Goal: Use online tool/utility: Use online tool/utility

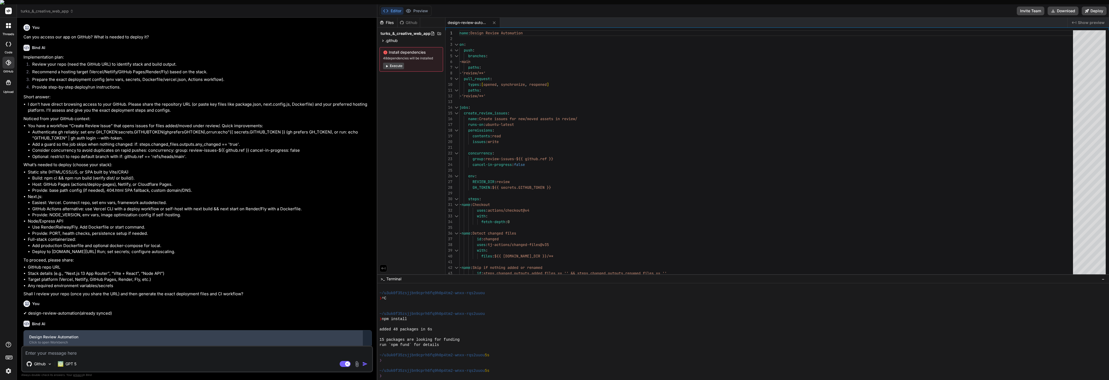
scroll to position [14, 0]
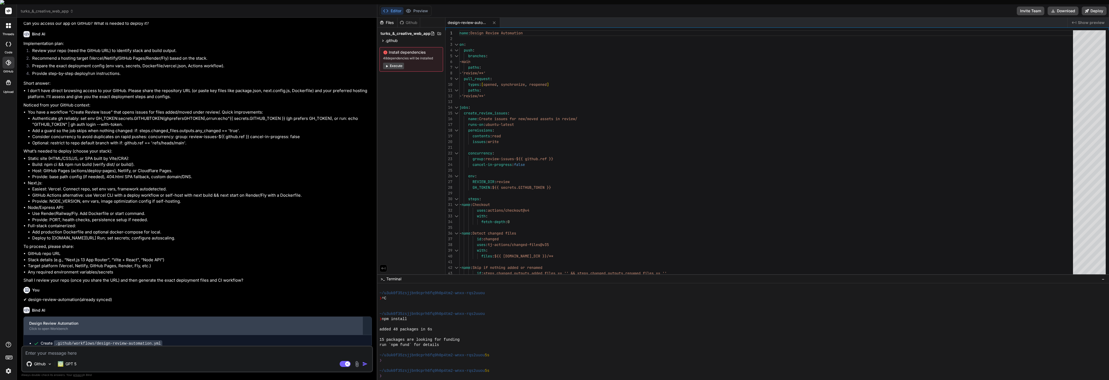
click at [58, 321] on div "Design Review Automation" at bounding box center [193, 323] width 328 height 5
click at [56, 321] on div "Design Review Automation" at bounding box center [193, 323] width 328 height 5
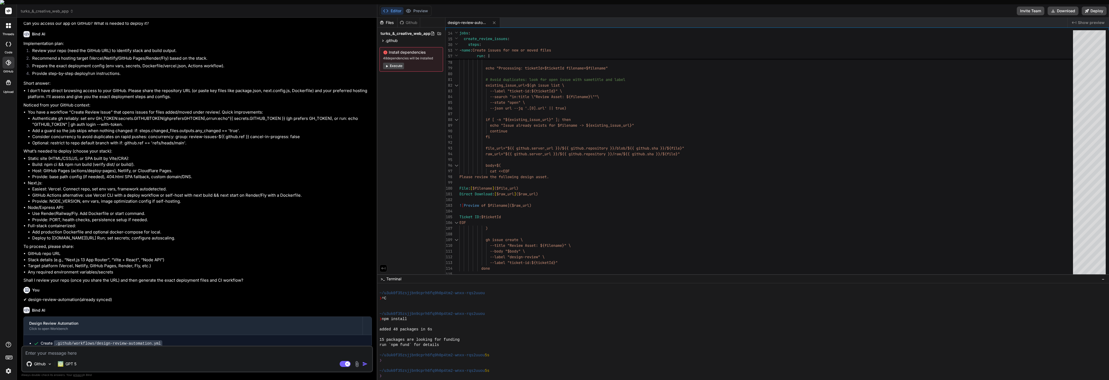
click at [398, 64] on button "Execute" at bounding box center [393, 66] width 21 height 7
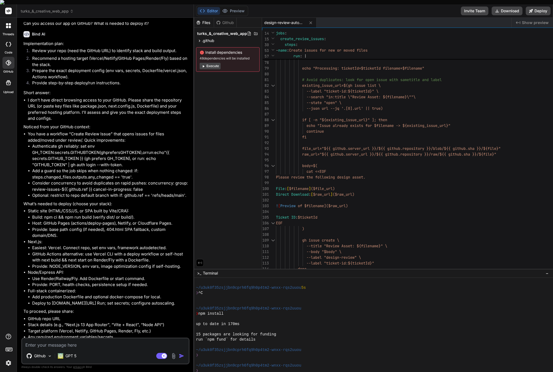
scroll to position [280, 0]
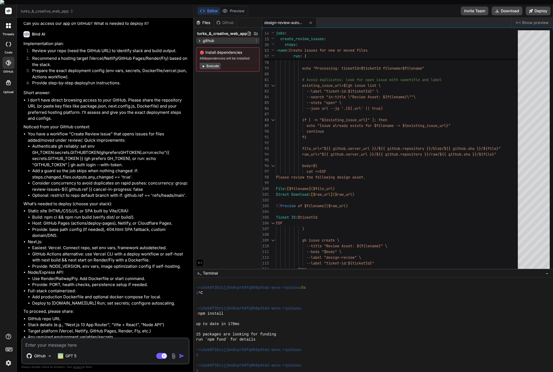
click at [199, 38] on icon at bounding box center [199, 40] width 5 height 5
click at [203, 46] on icon at bounding box center [204, 48] width 5 height 5
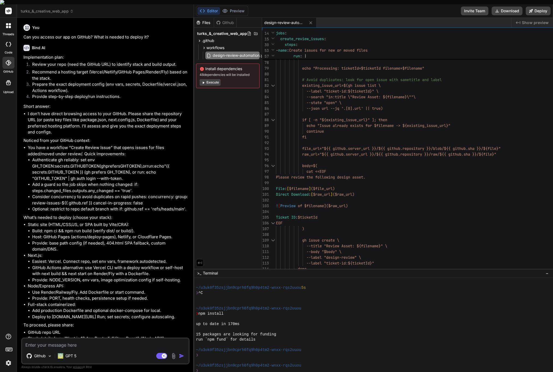
scroll to position [275, 0]
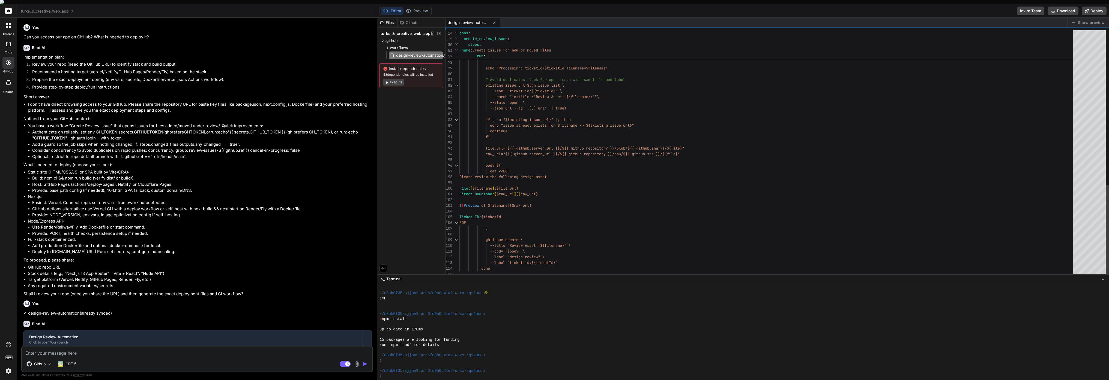
type textarea "x"
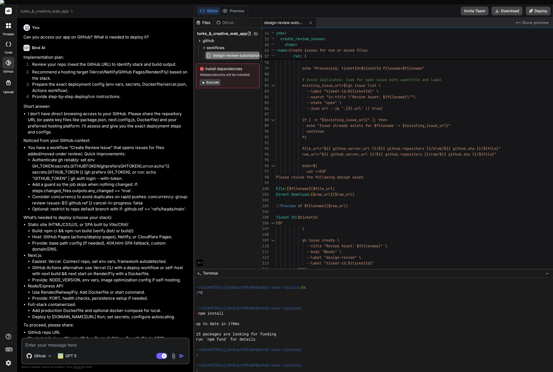
scroll to position [280, 0]
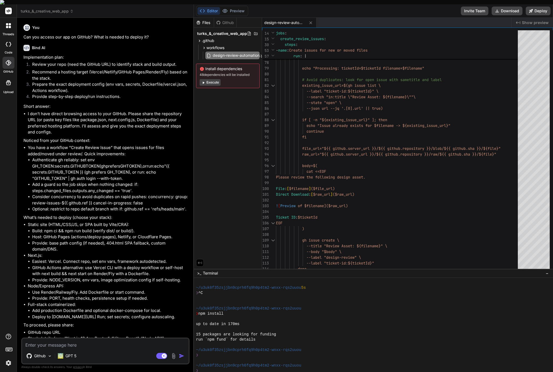
click at [64, 340] on textarea at bounding box center [105, 343] width 167 height 10
type textarea "h"
type textarea "x"
type textarea "he"
type textarea "x"
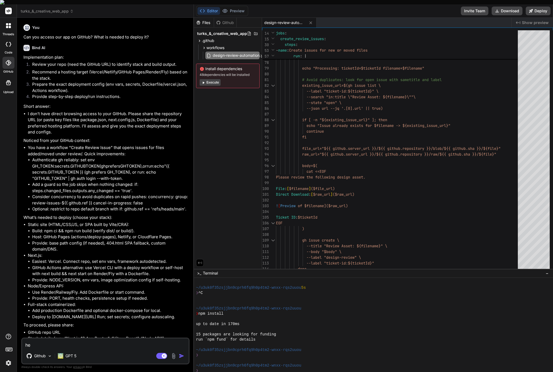
type textarea "her"
type textarea "x"
type textarea "here"
type textarea "x"
type textarea "heres"
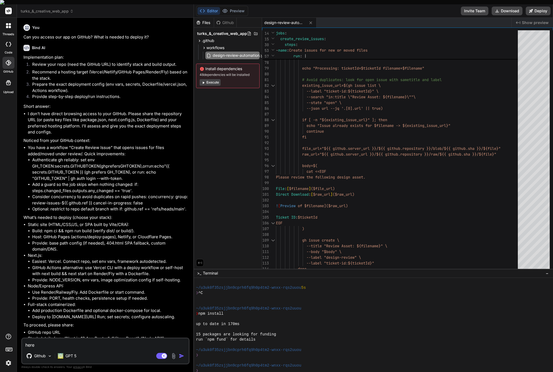
type textarea "x"
type textarea "heres"
type textarea "x"
type textarea "heres t"
type textarea "x"
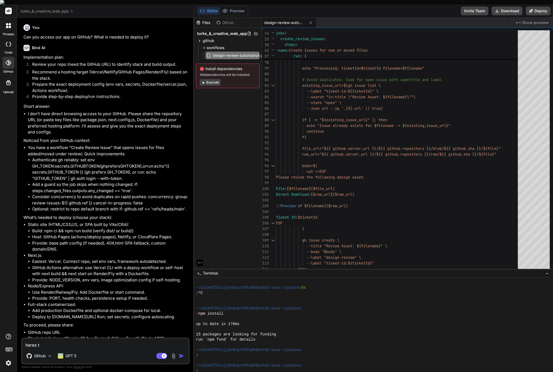
type textarea "heres th"
type textarea "x"
type textarea "heres the"
type textarea "x"
type textarea "heres the"
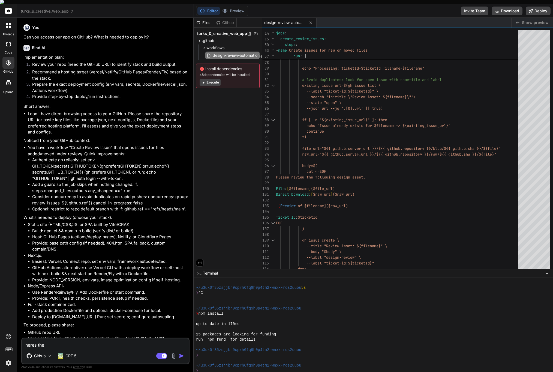
type textarea "x"
type textarea "heres the r"
type textarea "x"
type textarea "heres the re"
type textarea "x"
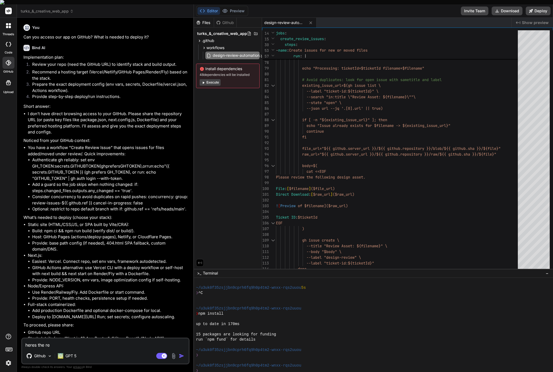
type textarea "heres the rep"
type textarea "x"
type textarea "heres the repo"
type textarea "x"
type textarea "heres the repo"
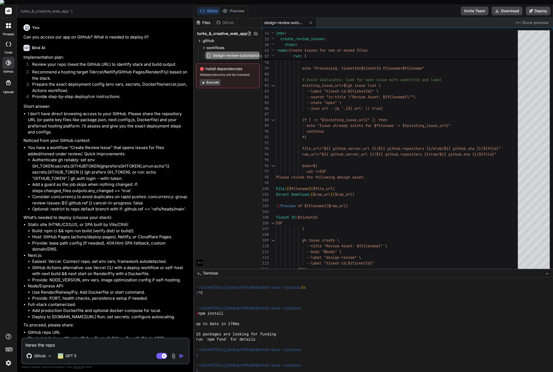
type textarea "x"
type textarea "heres the repo u"
type textarea "x"
type textarea "heres the repo ur"
type textarea "x"
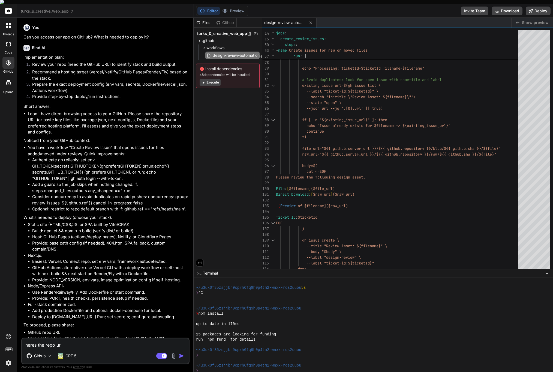
type textarea "heres the repo url"
type textarea "x"
type textarea "heres the repo url"
type textarea "x"
paste textarea "[URL][DOMAIN_NAME]"
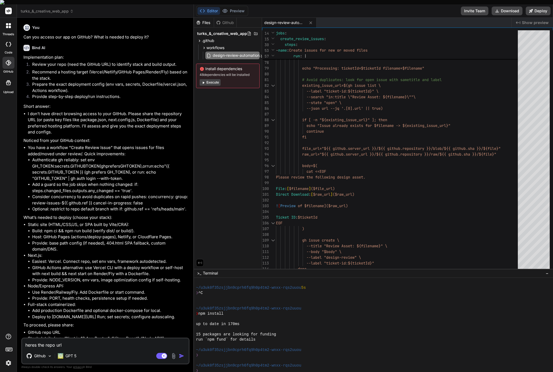
type textarea "heres the repo url [URL][DOMAIN_NAME]"
type textarea "x"
type textarea "heres the repo url [URL][DOMAIN_NAME],"
type textarea "x"
type textarea "heres the repo url [URL][DOMAIN_NAME],"
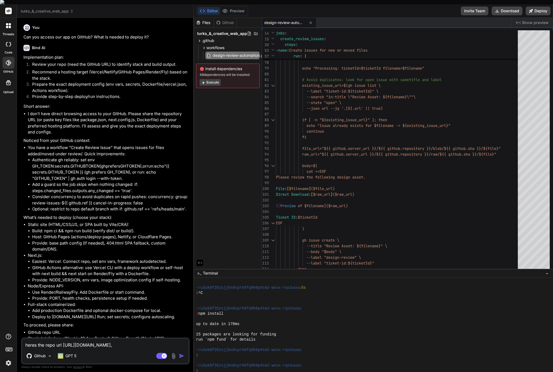
type textarea "x"
type textarea "heres the repo url [URL][DOMAIN_NAME], y"
type textarea "x"
type textarea "heres the repo url [URL][DOMAIN_NAME], ye"
type textarea "x"
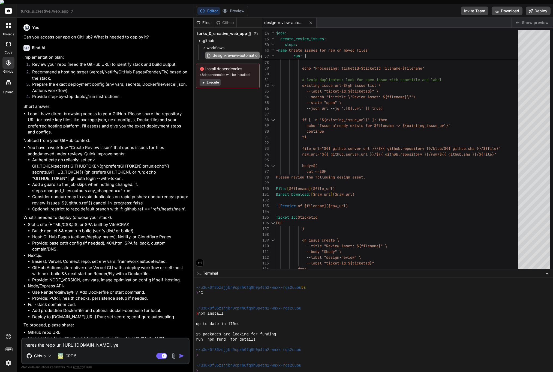
type textarea "heres the repo url [URL][DOMAIN_NAME], yes"
type textarea "x"
type textarea "heres the repo url [URL][DOMAIN_NAME], yes"
type textarea "x"
type textarea "heres the repo url [URL][DOMAIN_NAME], yes p"
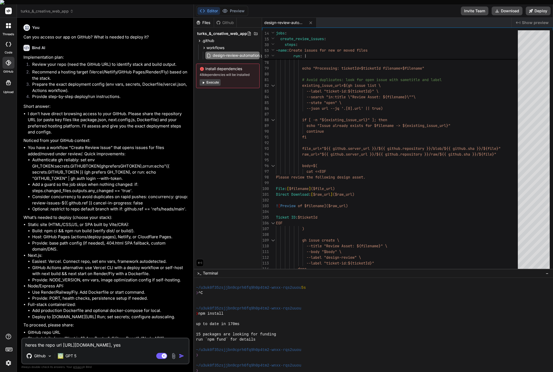
type textarea "x"
type textarea "heres the repo url [URL][DOMAIN_NAME], yes pr"
type textarea "x"
type textarea "heres the repo url [URL][DOMAIN_NAME], yes pro"
type textarea "x"
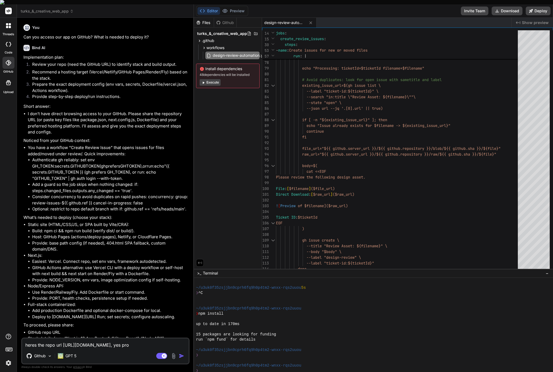
type textarea "heres the repo url [URL][DOMAIN_NAME], yes proc"
type textarea "x"
type textarea "heres the repo url [URL][DOMAIN_NAME], yes proce"
type textarea "x"
type textarea "heres the repo url [URL][DOMAIN_NAME], yes procee"
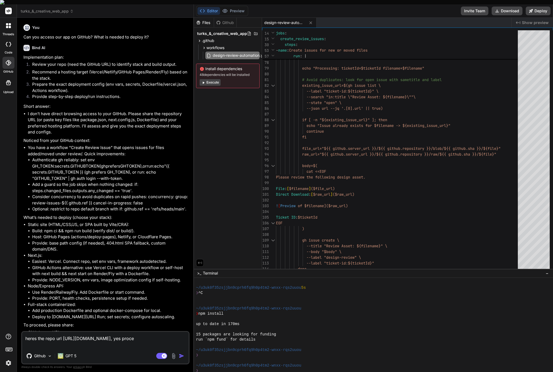
type textarea "x"
type textarea "heres the repo url [URL][DOMAIN_NAME], yes proceed"
type textarea "x"
type textarea "heres the repo url [URL][DOMAIN_NAME], yes proceed"
type textarea "x"
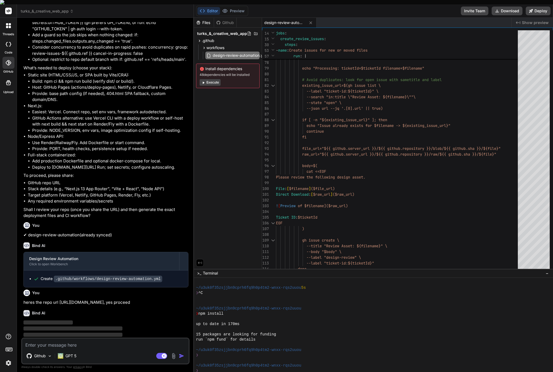
scroll to position [149, 0]
type textarea "x"
type textarea "vercel-args: --prod github-token: ${{ secrets.GITHUB_TOKEN }} env: VERCEL_TOKEN…"
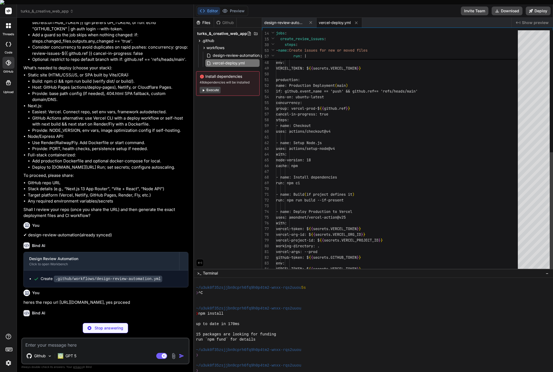
scroll to position [23, 0]
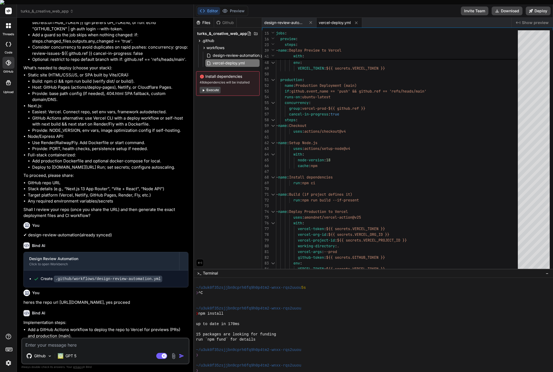
click at [208, 87] on button "Execute" at bounding box center [210, 90] width 21 height 7
click at [211, 87] on button "Execute" at bounding box center [210, 90] width 21 height 7
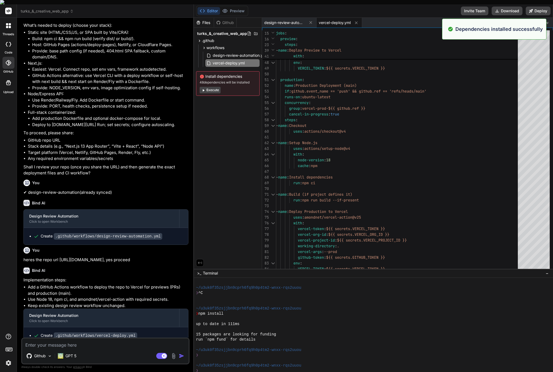
scroll to position [435, 0]
click at [106, 332] on code ".github/workflows/vercel-deploy.yml" at bounding box center [95, 335] width 83 height 7
click at [342, 20] on span "vercel-deploy.yml" at bounding box center [335, 22] width 32 height 5
click at [340, 20] on span "vercel-deploy.yml" at bounding box center [335, 22] width 32 height 5
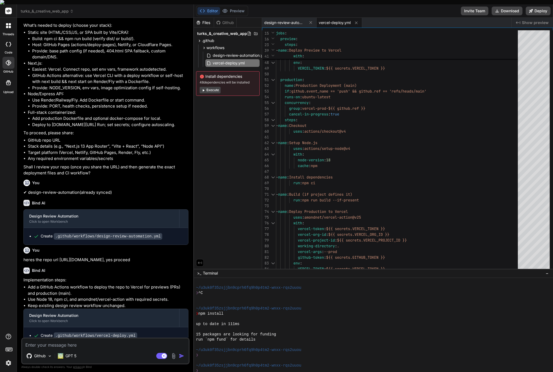
click at [340, 20] on span "vercel-deploy.yml" at bounding box center [335, 22] width 32 height 5
click at [330, 20] on span "vercel-deploy.yml" at bounding box center [335, 22] width 32 height 5
click at [329, 20] on span "vercel-deploy.yml" at bounding box center [335, 22] width 32 height 5
click at [220, 88] on button "Execute" at bounding box center [210, 90] width 21 height 7
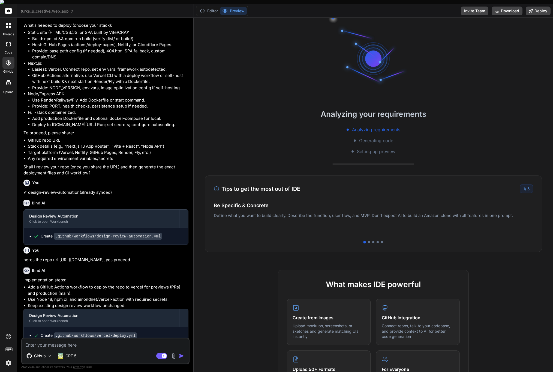
scroll to position [498, 0]
type textarea "x"
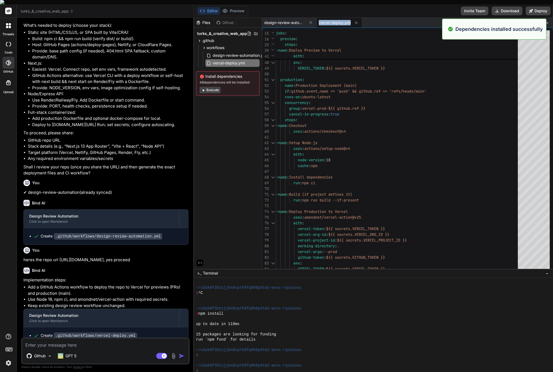
scroll to position [513, 0]
